Goal: Transaction & Acquisition: Obtain resource

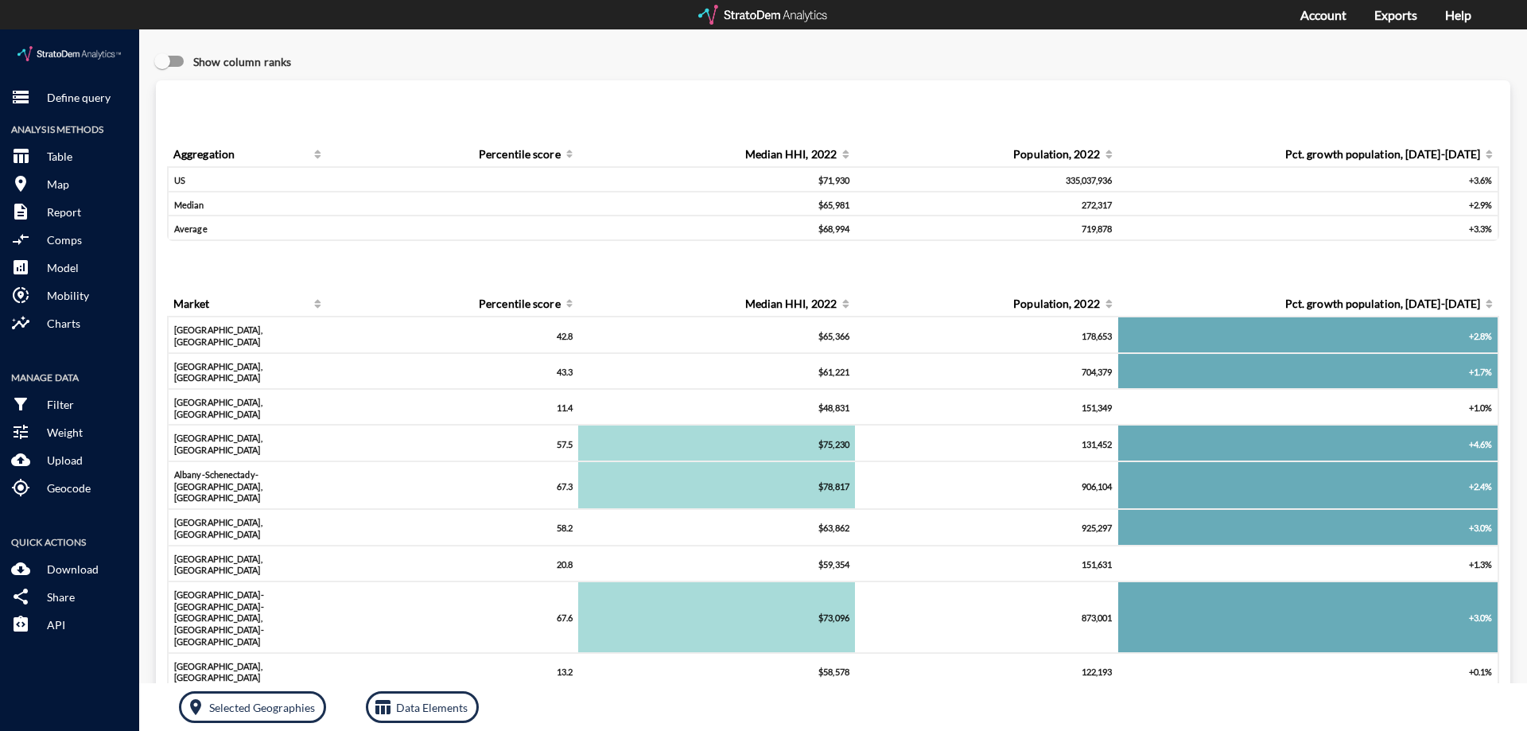
click div "Show column ranks"
click p "Define query"
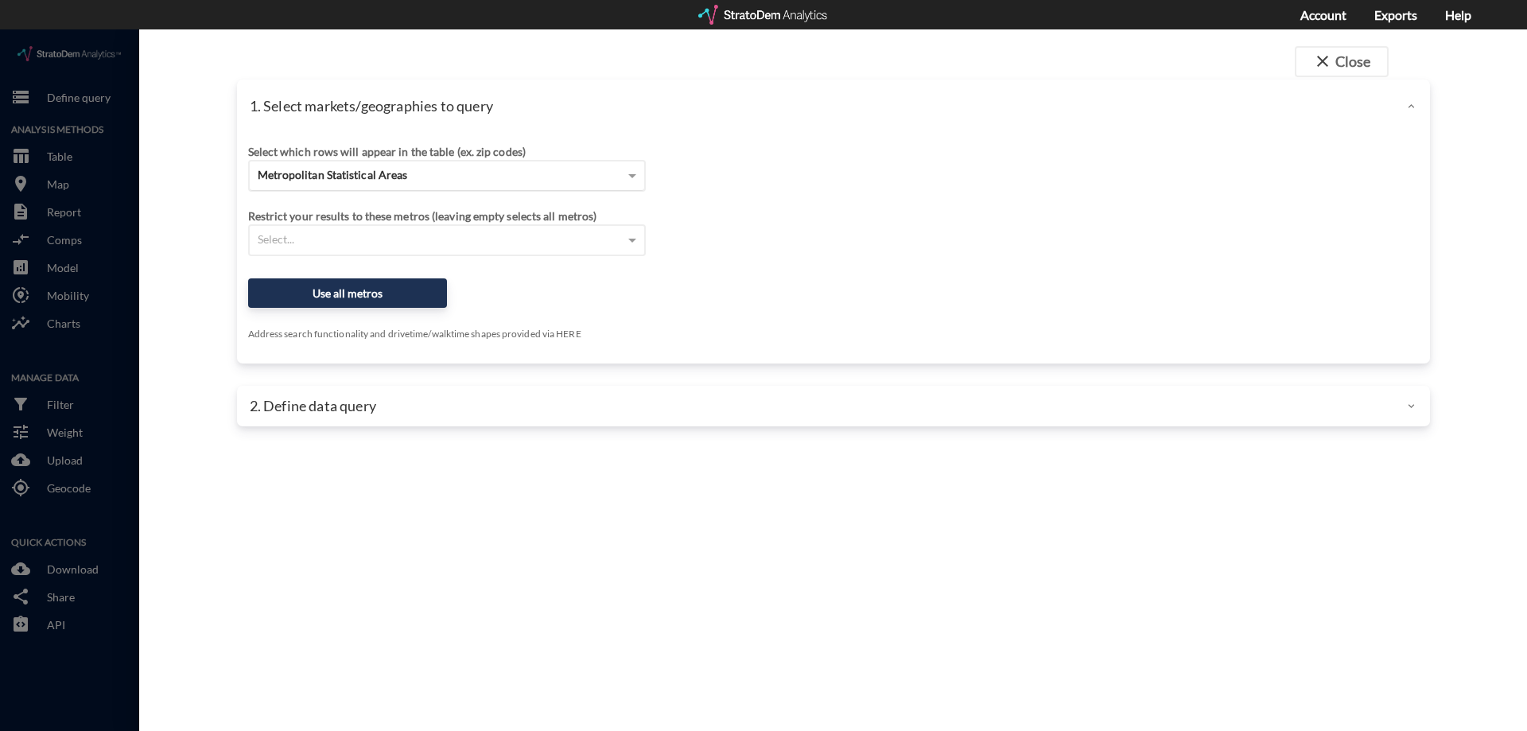
click div "Metropolitan Statistical Areas"
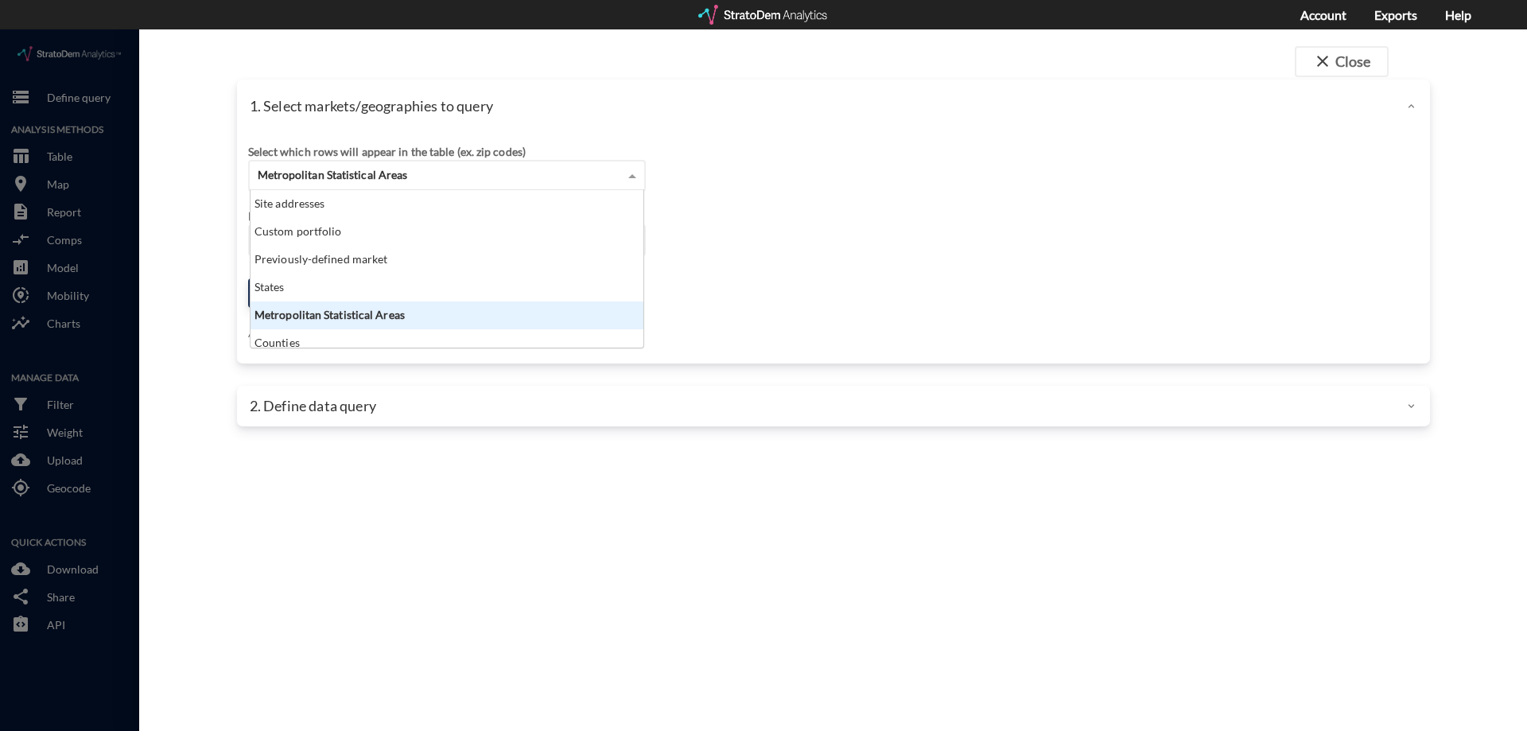
scroll to position [146, 383]
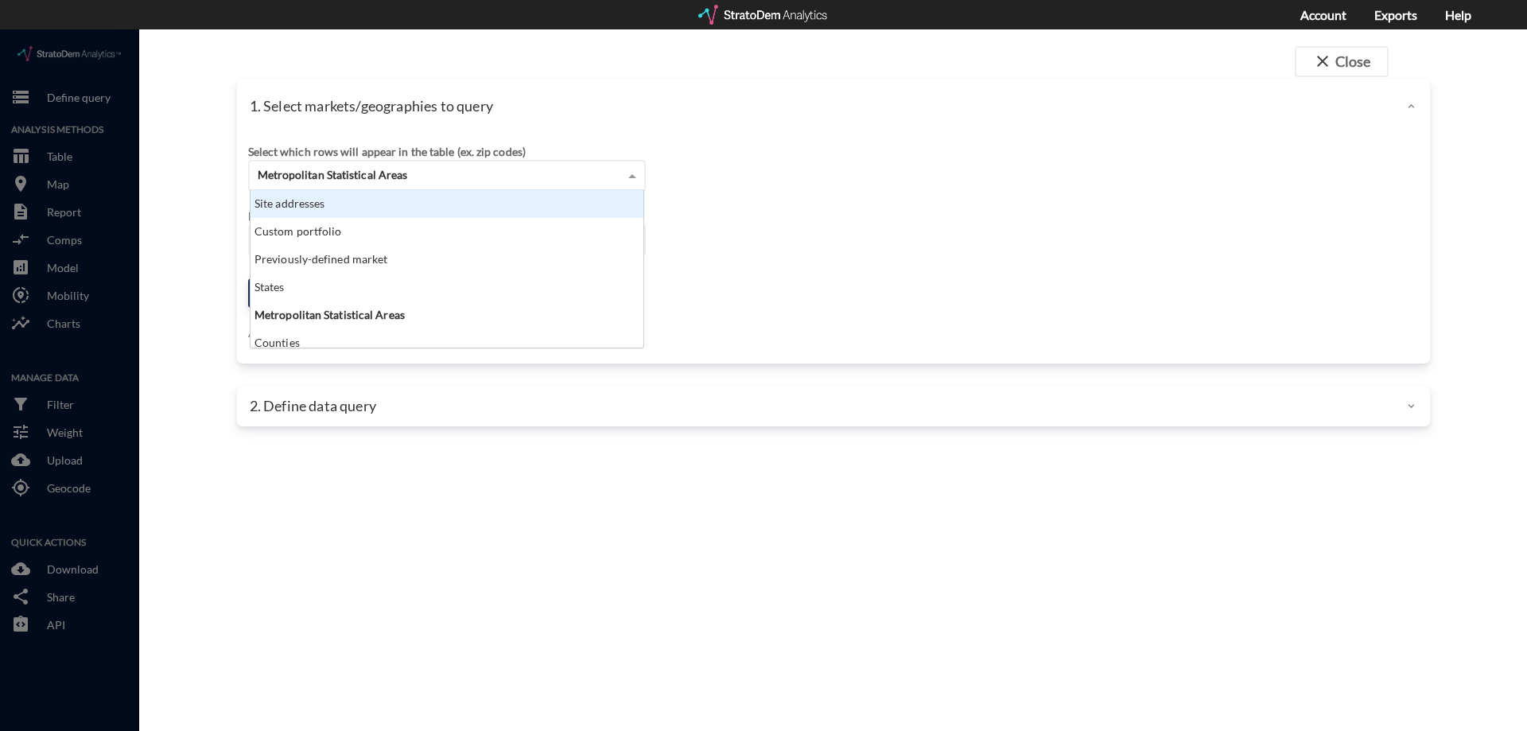
click div "Site addresses"
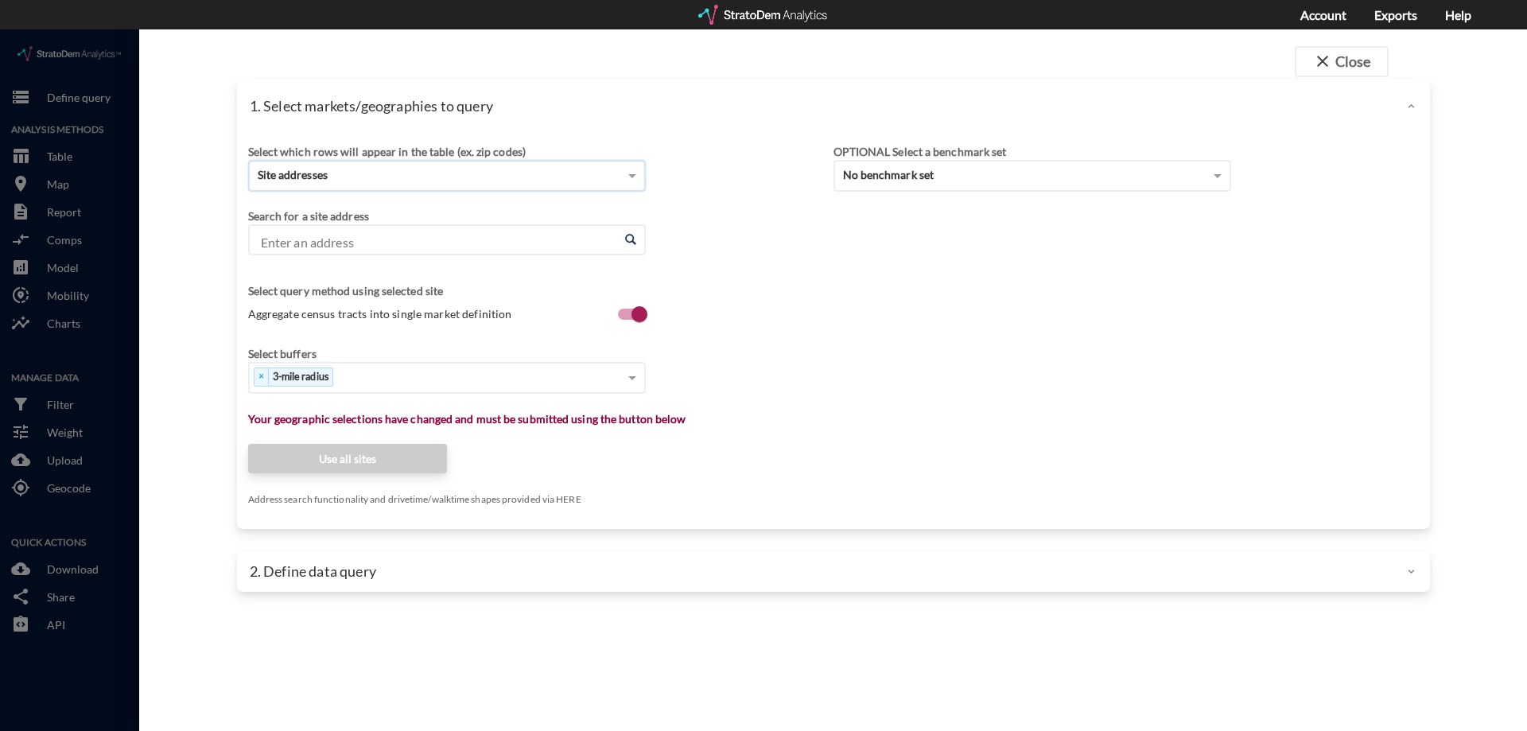
click input "Enter an address"
click li "[STREET_ADDRESS][US_STATE]"
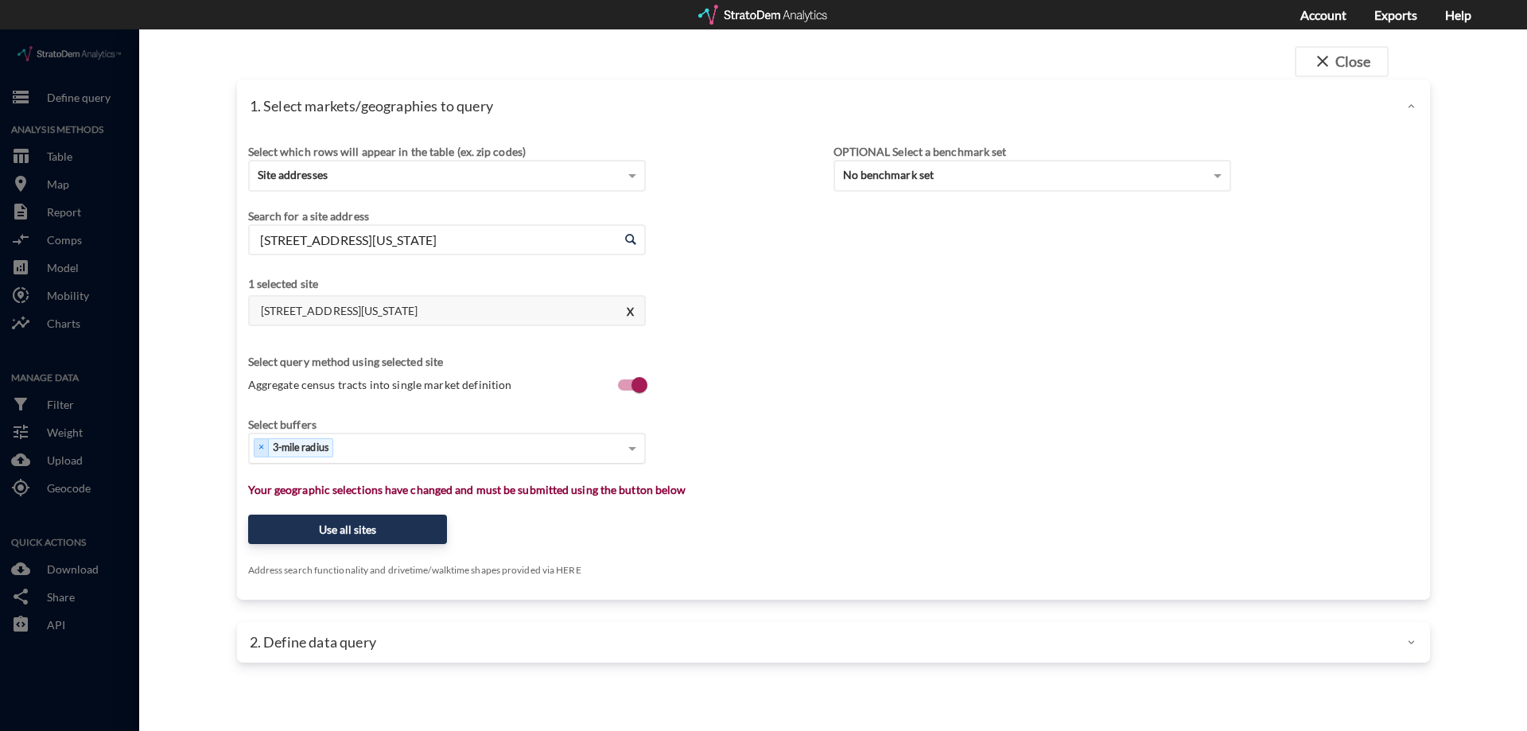
type input "[STREET_ADDRESS][US_STATE]"
click div "Select..."
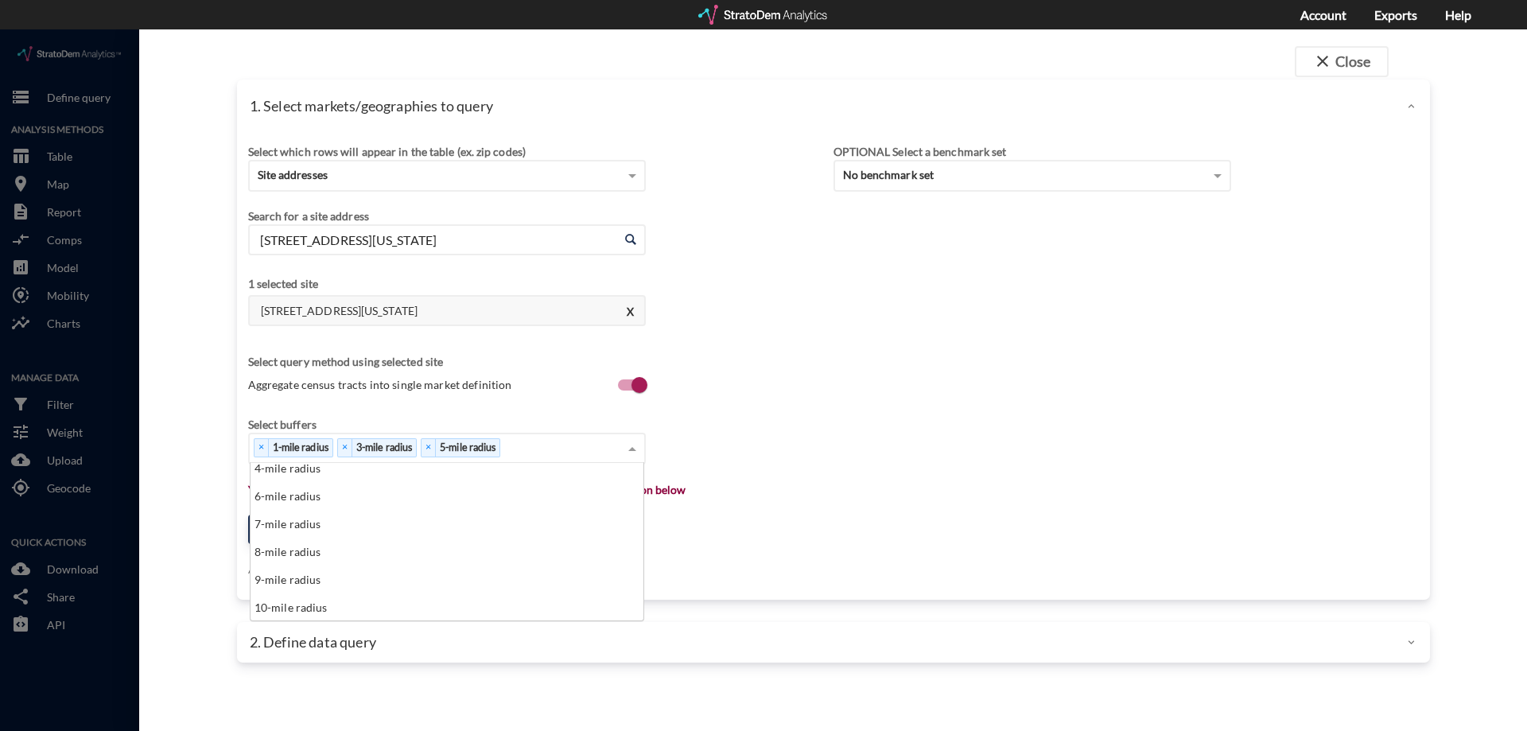
scroll to position [91, 0]
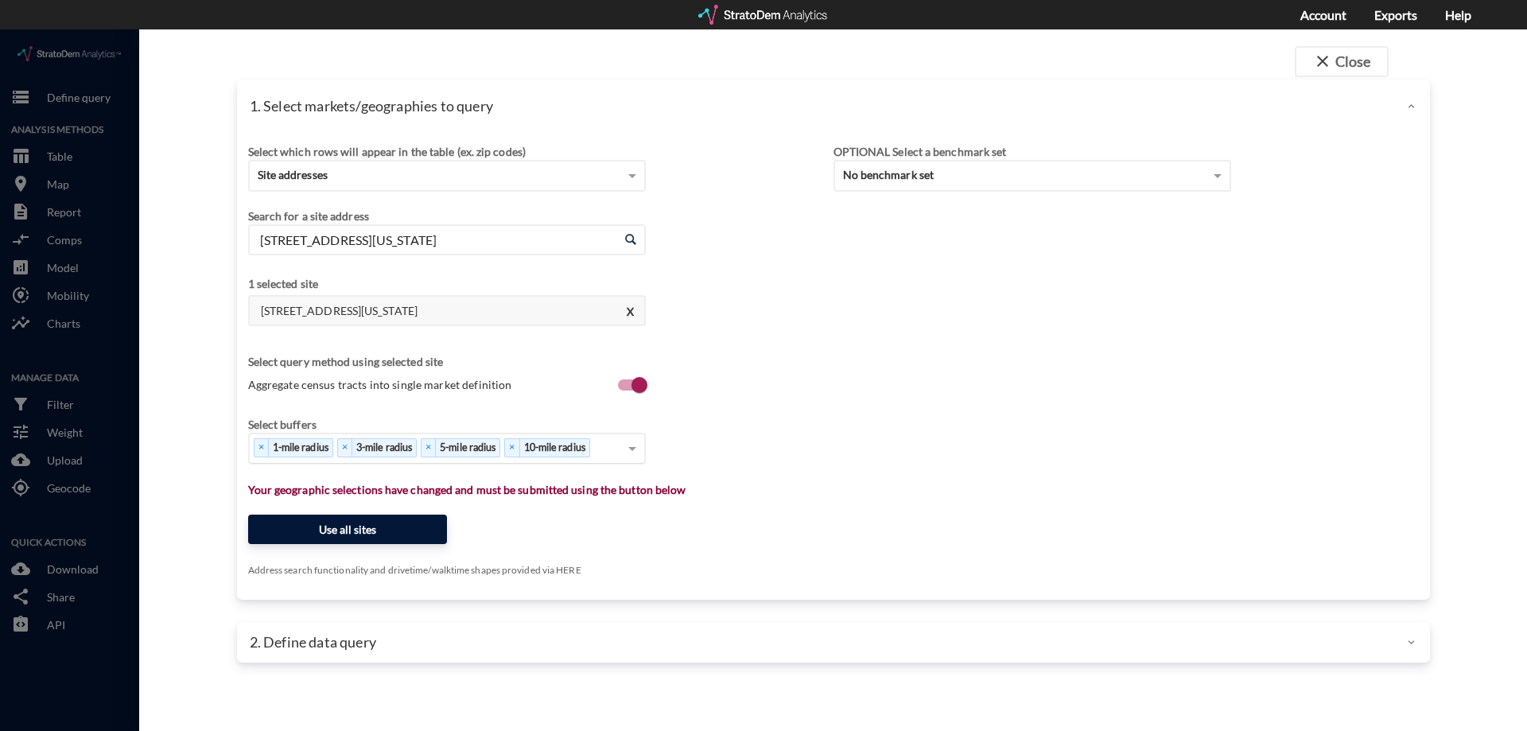
click button "Use all sites"
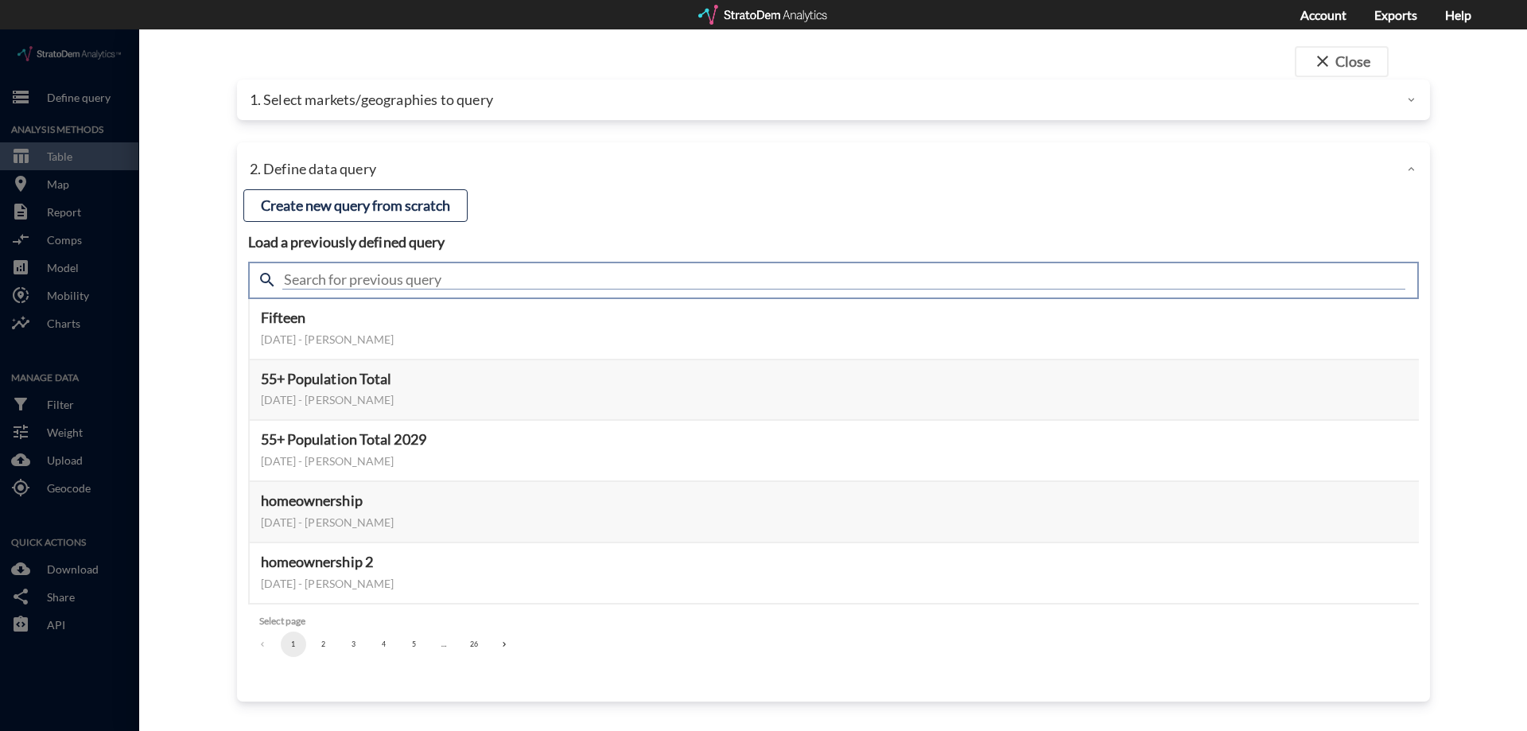
click input "text"
type input "housing demand"
click input "housing demand"
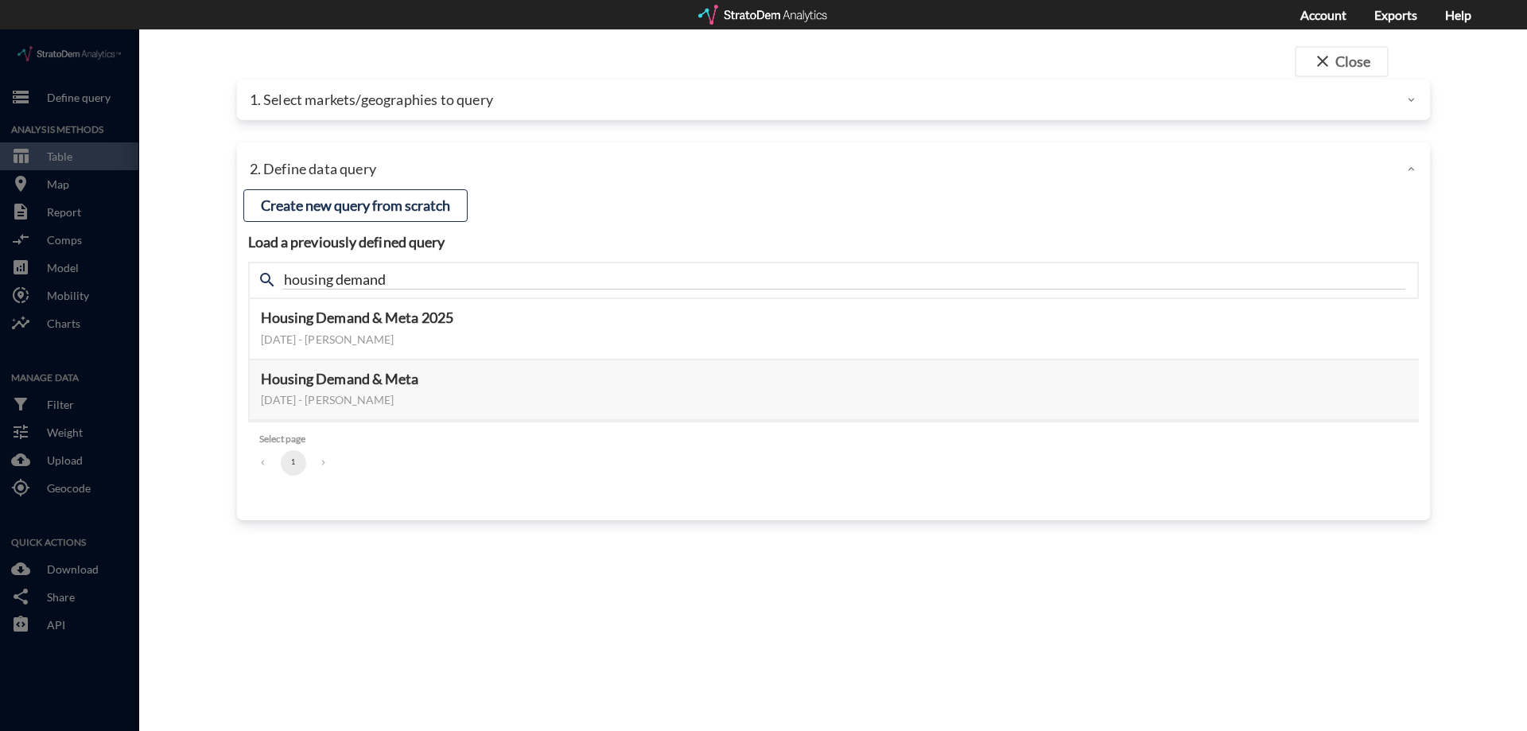
click ul "1"
click button "Select this query"
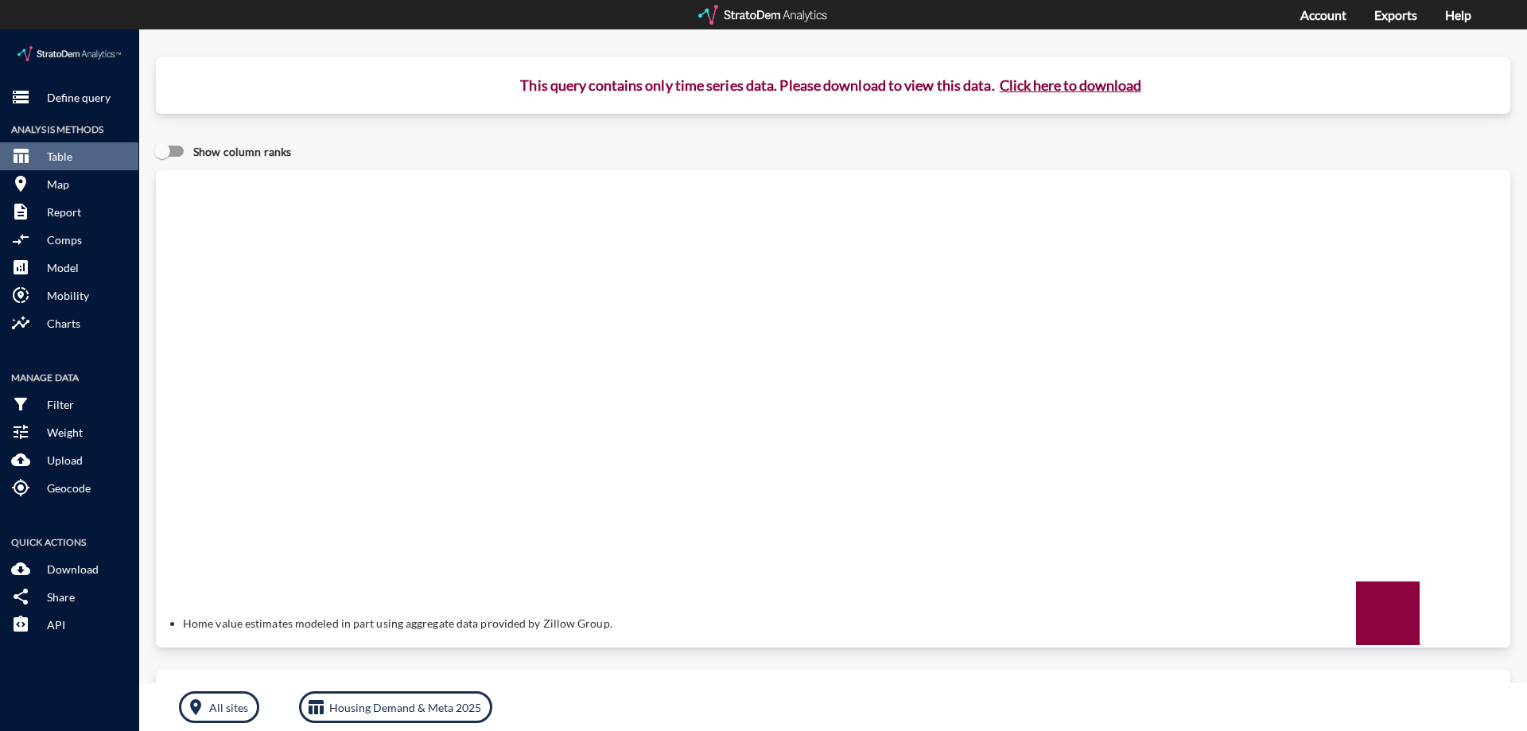
click button "Click here to download"
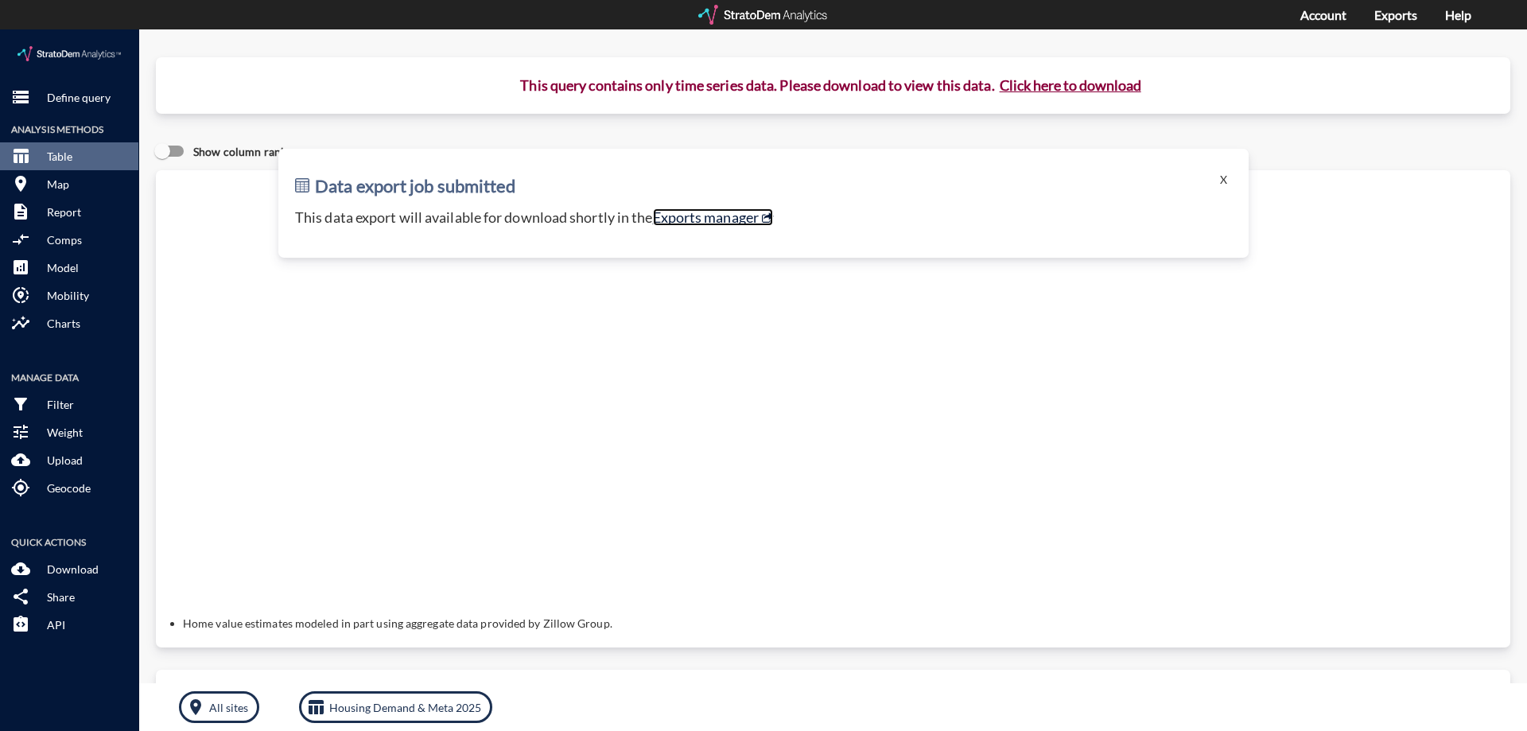
click link "Exports manager"
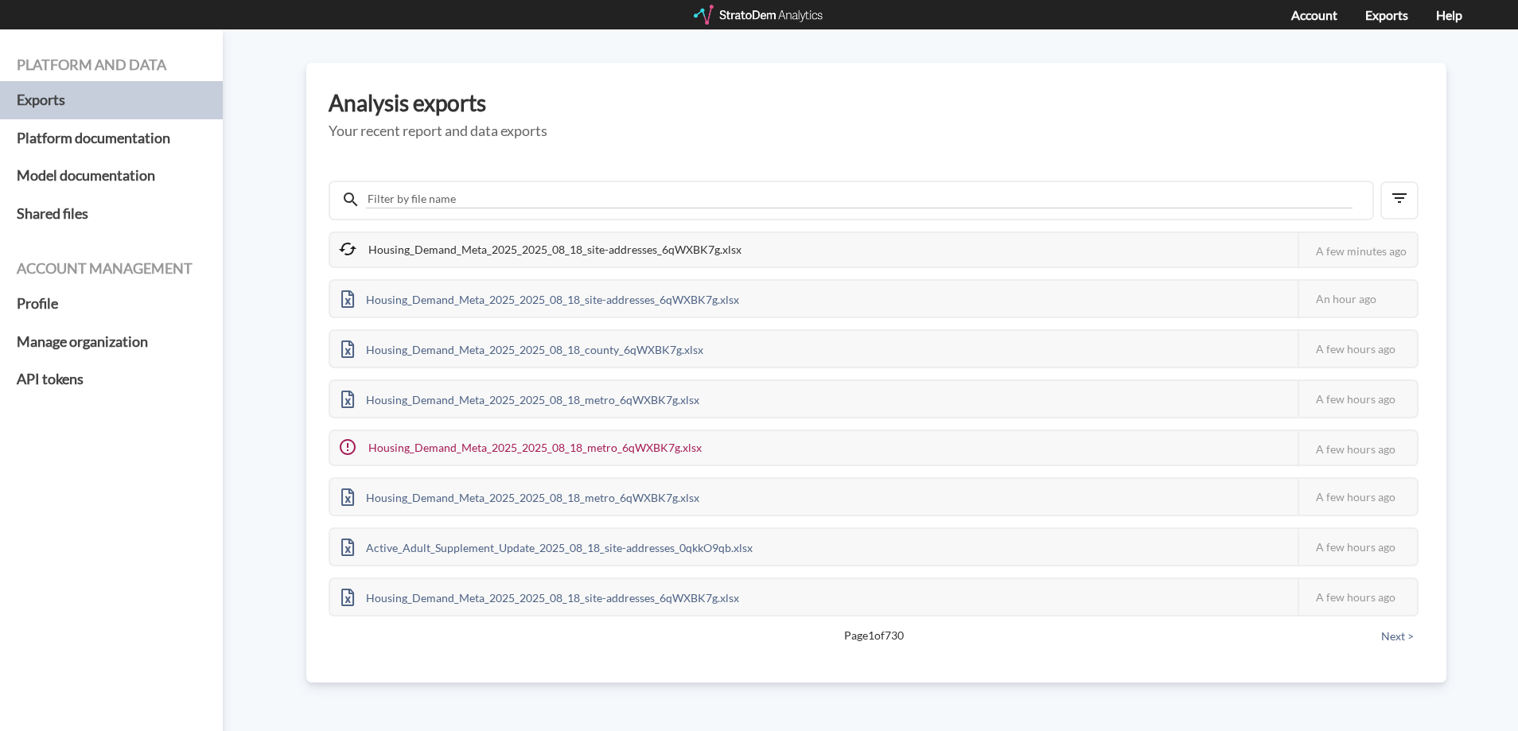
click at [697, 115] on h3 "Analysis exports" at bounding box center [875, 103] width 1095 height 25
